Goal: Check status

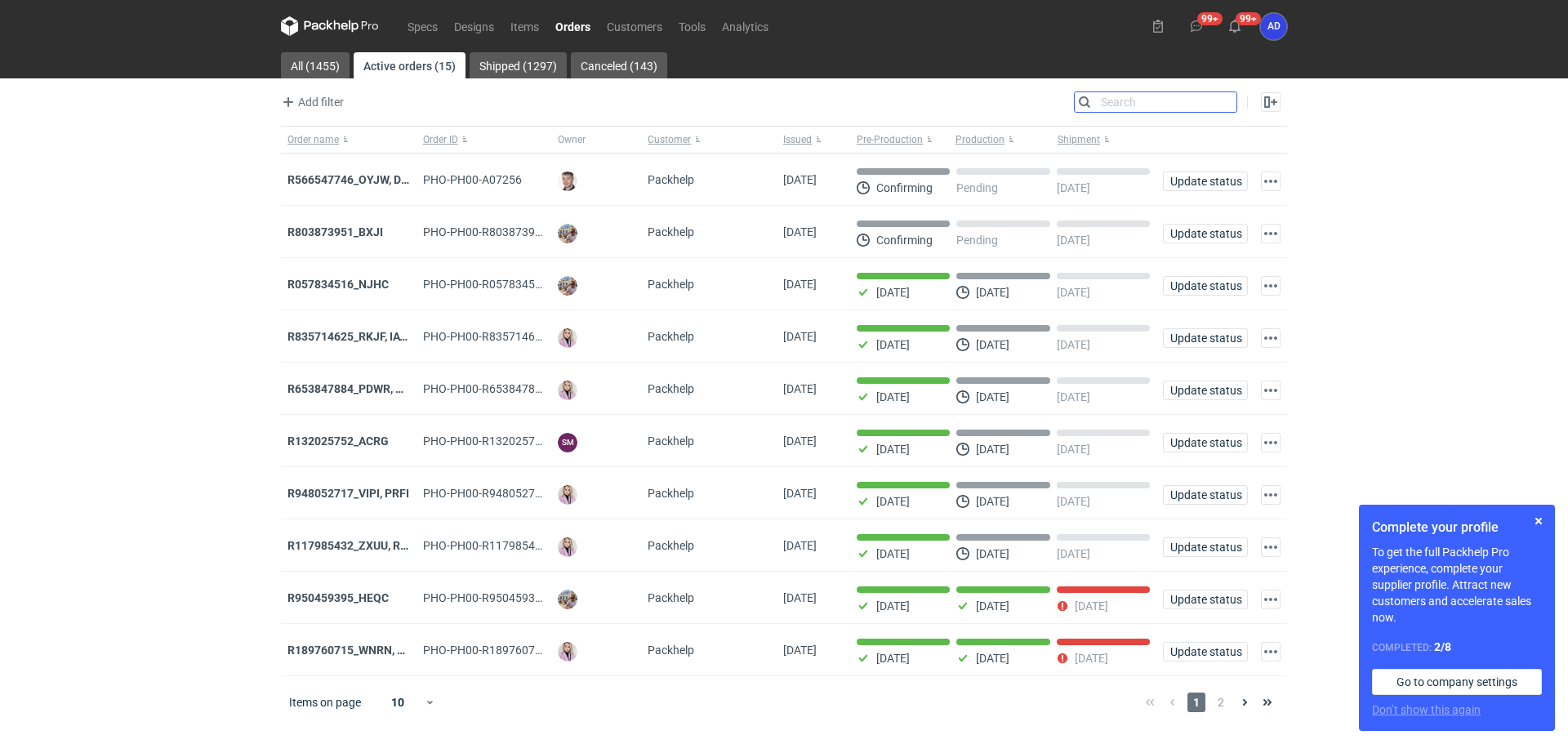
drag, startPoint x: 1222, startPoint y: 100, endPoint x: 1209, endPoint y: 98, distance: 13.2
click at [1220, 98] on input "Search" at bounding box center [1155, 102] width 162 height 20
click at [1108, 101] on input "Search" at bounding box center [1155, 102] width 162 height 20
paste input "R117985432_VLQR"
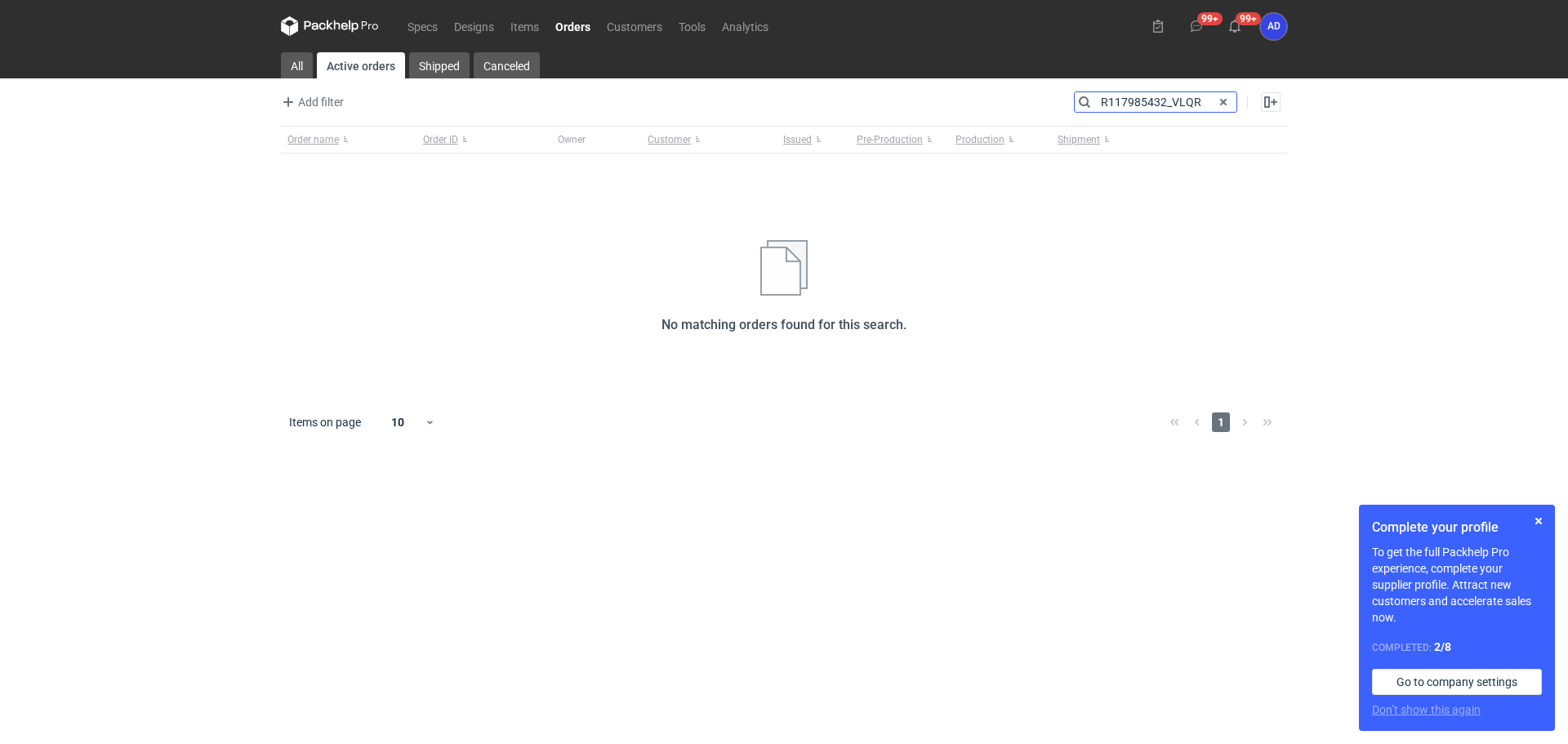
drag, startPoint x: 1174, startPoint y: 101, endPoint x: 1080, endPoint y: 115, distance: 95.0
click at [1080, 115] on div "Add filter Owner first name Owner last name Issued Customer Search R117985432_V…" at bounding box center [784, 109] width 1006 height 34
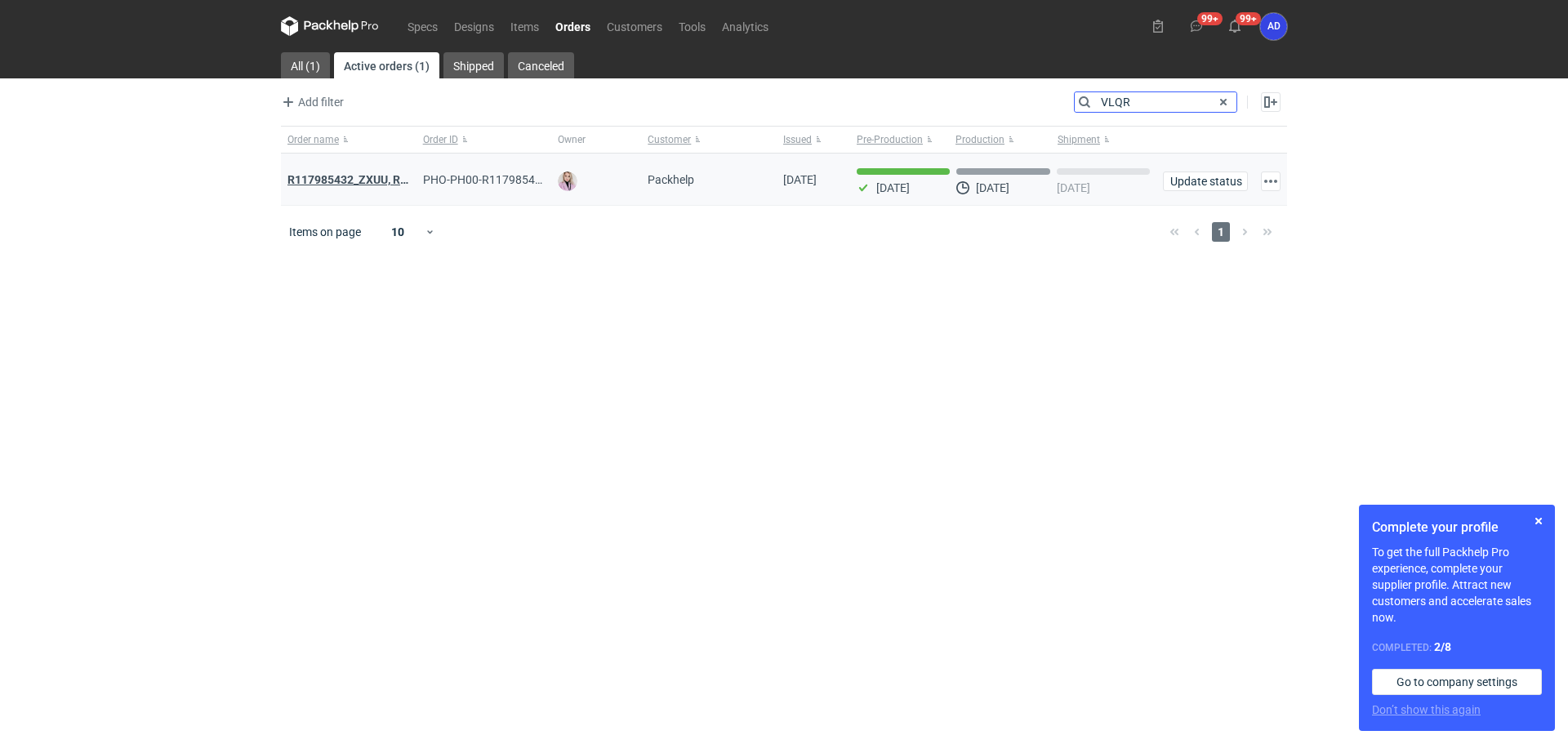
type input "VLQR"
click at [369, 182] on strong "R117985432_ZXUU, RNMV, VLQR" at bounding box center [372, 179] width 169 height 18
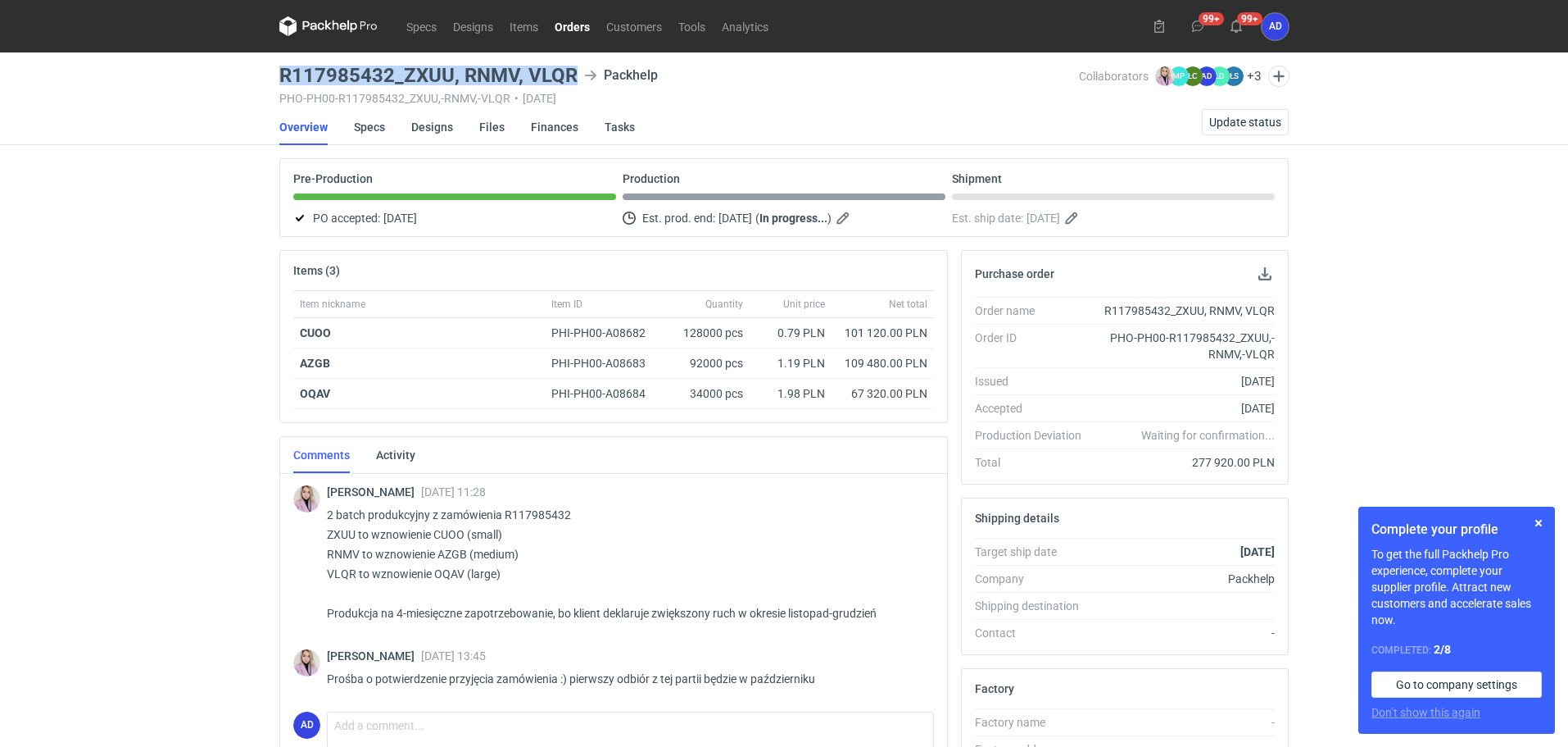
drag, startPoint x: 574, startPoint y: 74, endPoint x: 266, endPoint y: 81, distance: 308.1
click at [266, 81] on div "Specs Designs Items Orders Customers Tools Analytics 99+ 99+ AD [PERSON_NAME] […" at bounding box center [784, 373] width 1568 height 747
copy h3 "R117985432_ZXUU, RNMV, VLQR"
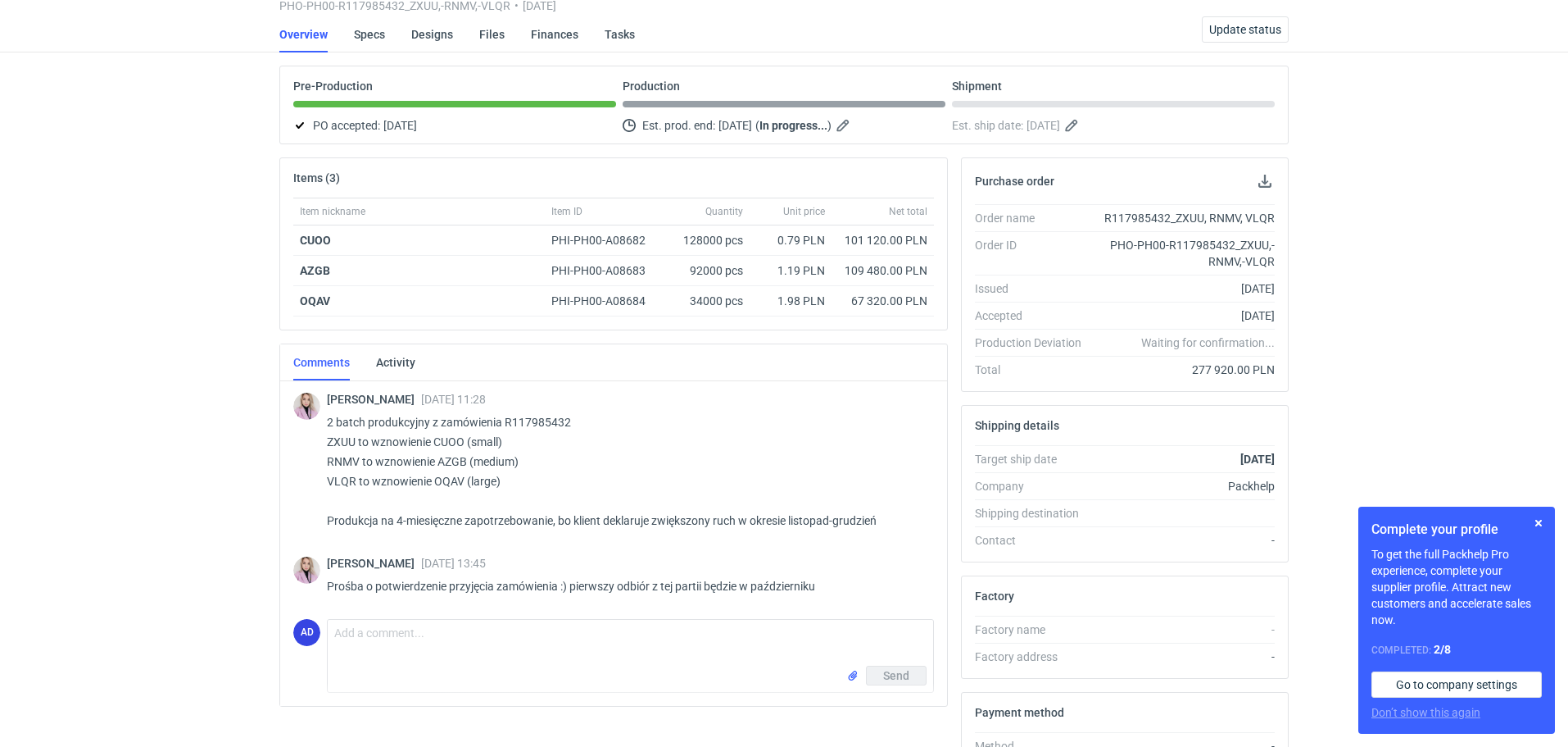
scroll to position [164, 0]
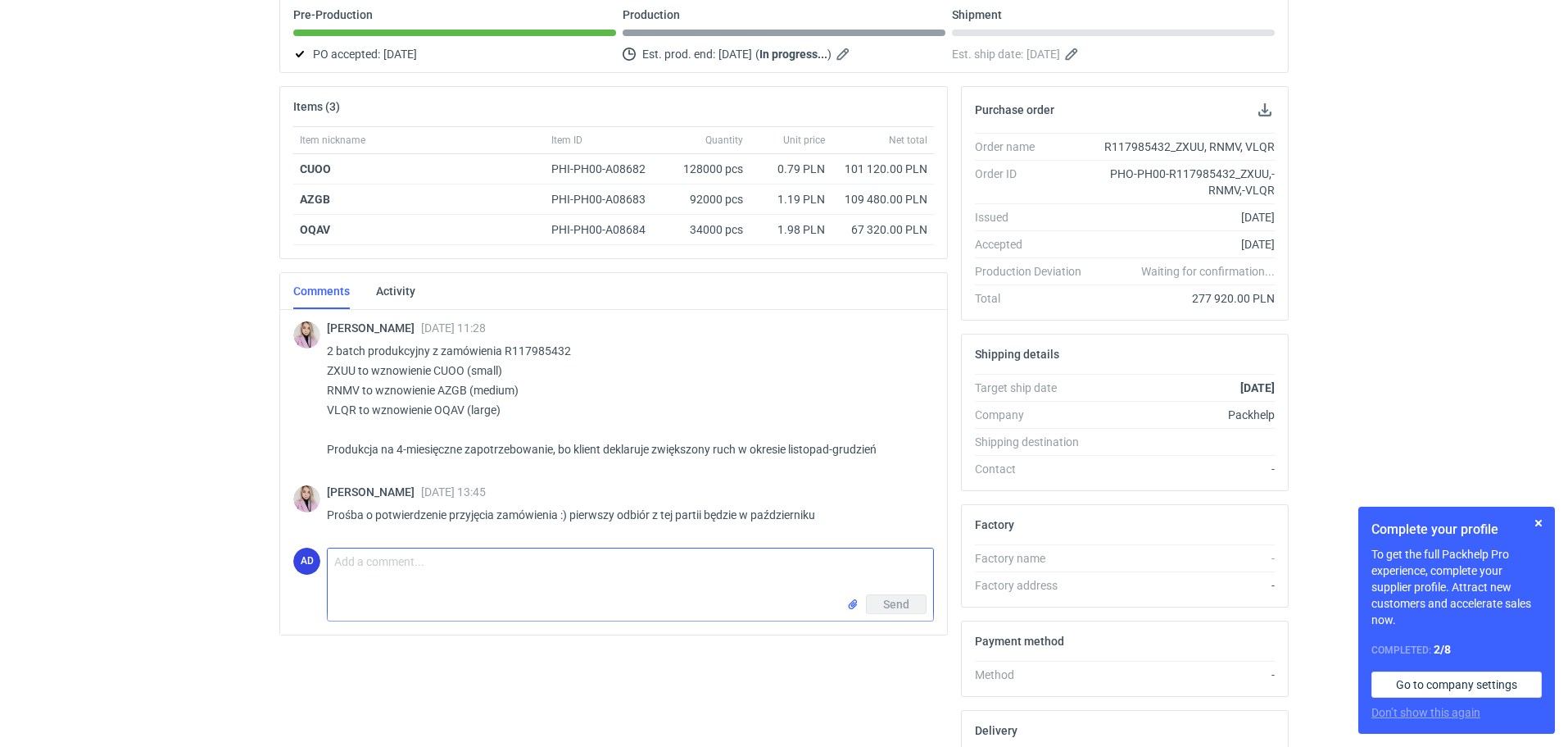
click at [374, 557] on textarea "Comment message" at bounding box center [630, 571] width 605 height 46
click at [434, 561] on textarea "Dzień dobry [PERSON_NAME]," at bounding box center [630, 571] width 605 height 46
click at [487, 564] on textarea "Dzień dobry Pani Klaudio," at bounding box center [630, 571] width 605 height 46
click at [671, 559] on textarea "Dzień dobry Pani Klaudio, czy moze Pani okreśłić przybliżony termn odbioru" at bounding box center [630, 571] width 605 height 46
click at [683, 562] on textarea "Dzień dobry Pani Klaudio, czy moze Pani okreśłić przybliżony termin odbioru" at bounding box center [630, 571] width 605 height 46
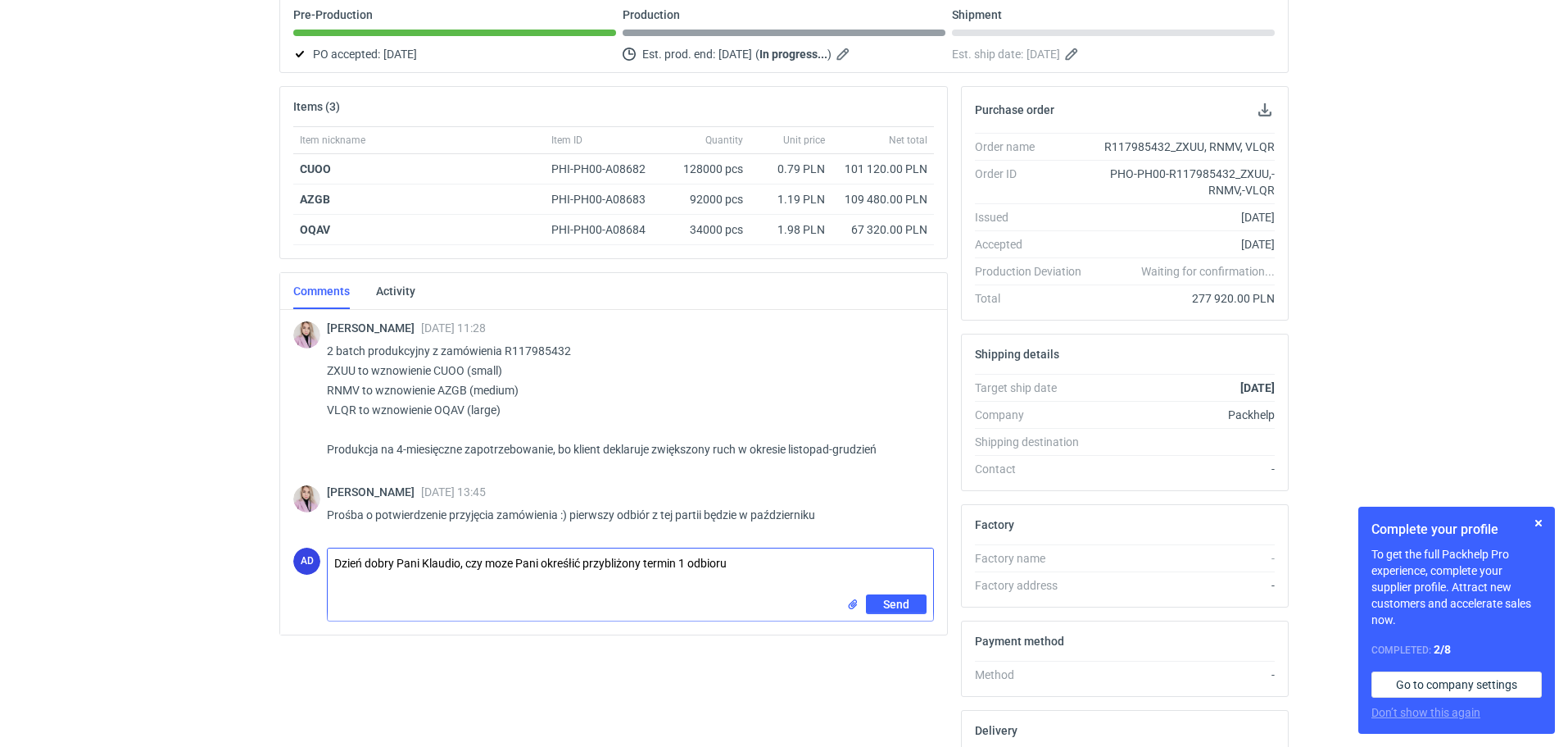
click at [507, 566] on textarea "Dzień dobry Pani Klaudio, czy moze Pani okreśłić przybliżony termin 1 odbioru" at bounding box center [630, 571] width 605 height 46
click at [574, 562] on textarea "Dzień dobry Pani Klaudio, czy może Pani okreśłić przybliżony termin 1 odbioru" at bounding box center [630, 571] width 605 height 46
click at [742, 562] on textarea "Dzień dobry Pani Klaudio, czy może Pani określić przybliżony termin 1 odbioru" at bounding box center [630, 571] width 605 height 46
type textarea "Dzień dobry Pani Klaudio, czy może Pani określić przybliżony termin 1 odbioru z…"
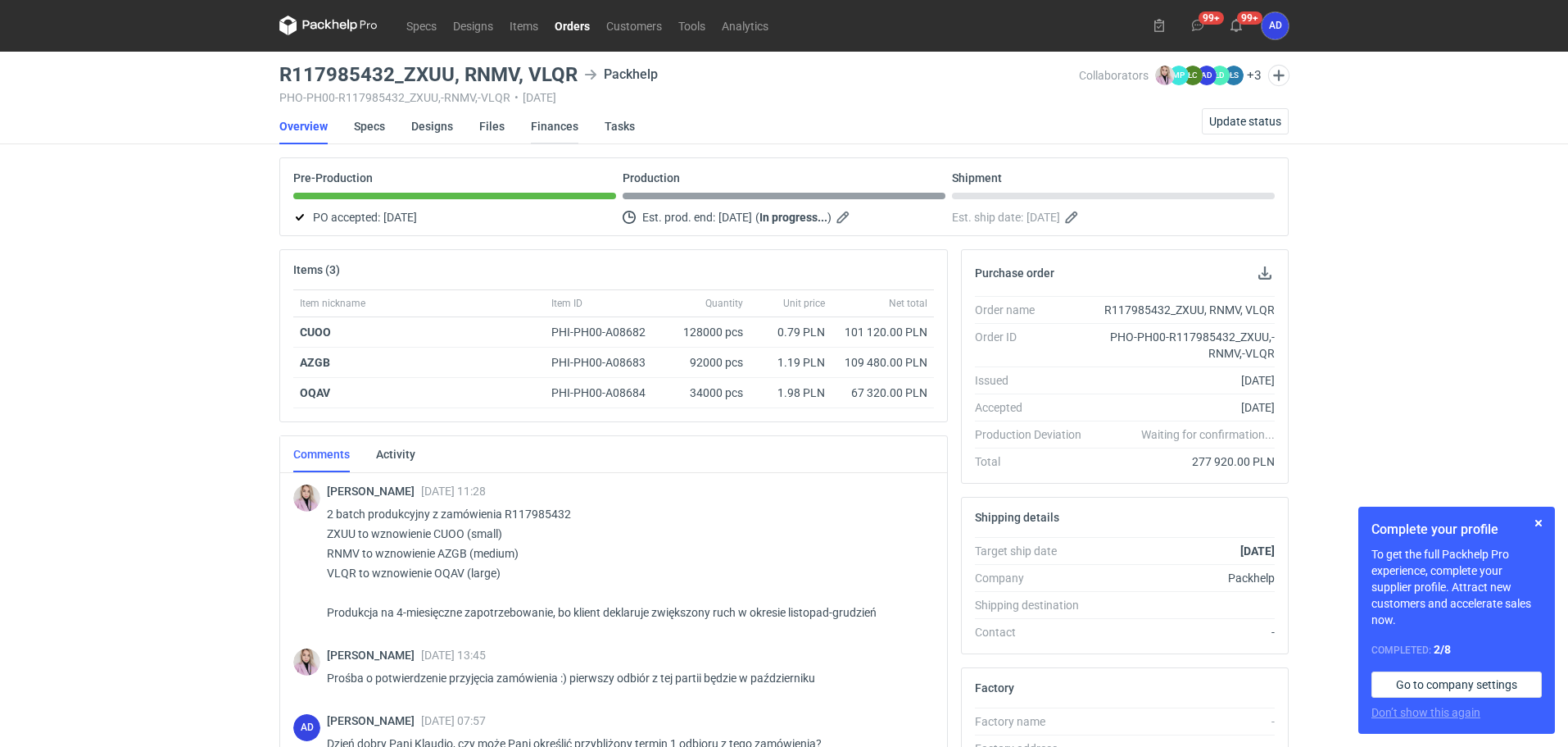
scroll to position [0, 0]
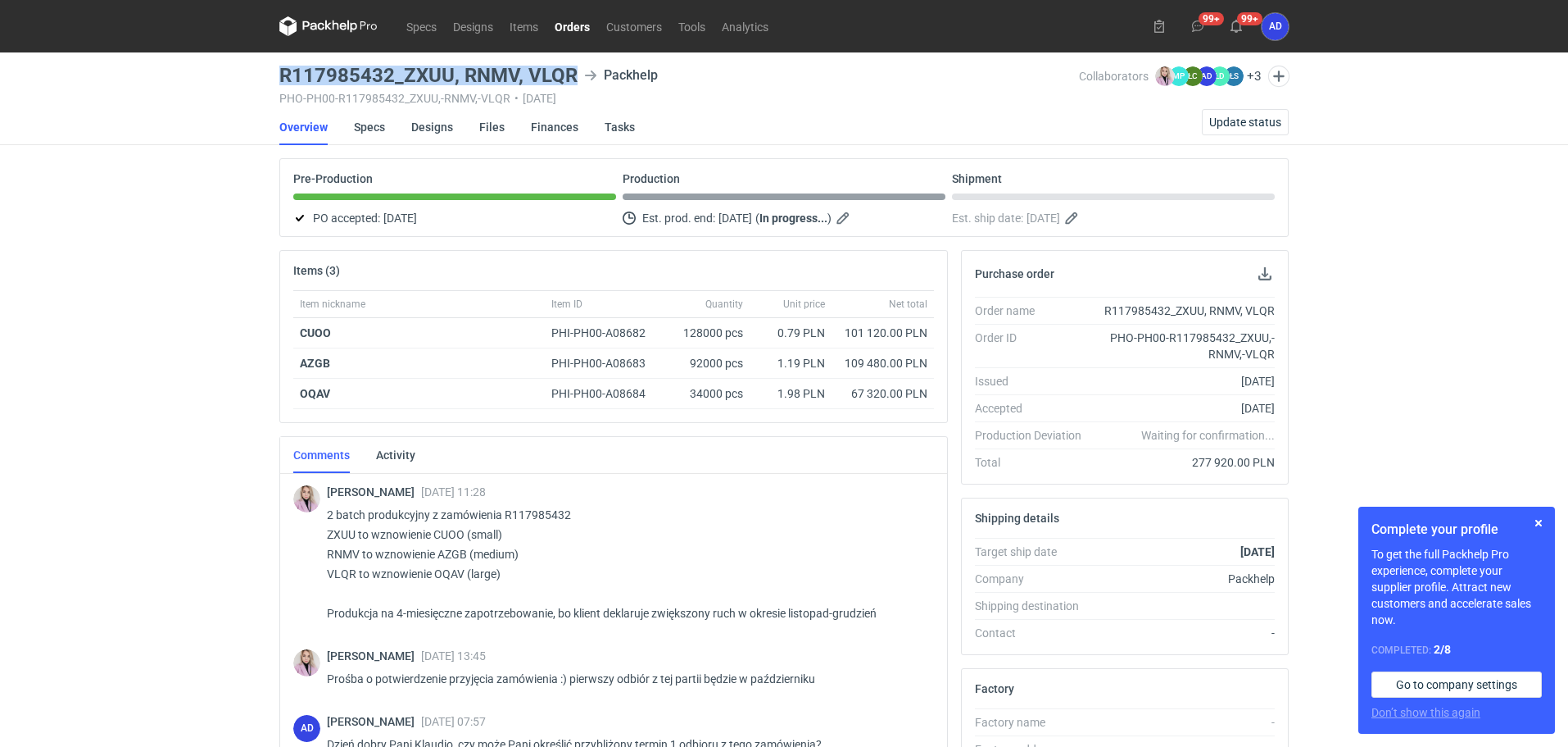
drag, startPoint x: 575, startPoint y: 73, endPoint x: 280, endPoint y: 81, distance: 295.1
click at [280, 81] on h3 "R117985432_ZXUU, RNMV, VLQR" at bounding box center [428, 75] width 298 height 20
copy h3 "R117985432_ZXUU, RNMV, VLQR"
click at [580, 19] on link "Orders" at bounding box center [572, 26] width 51 height 20
